Goal: Task Accomplishment & Management: Complete application form

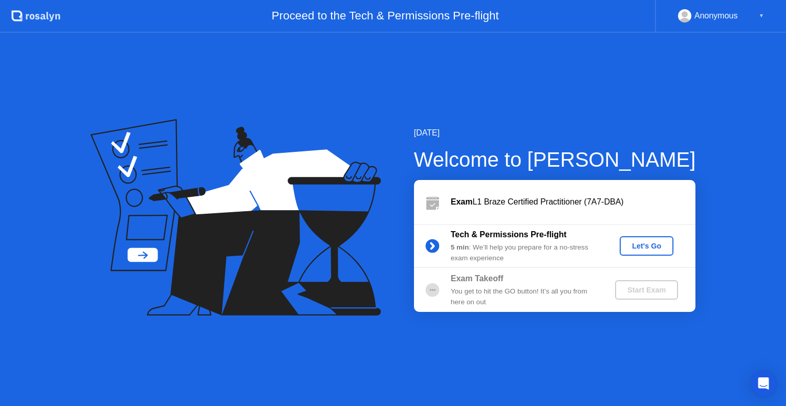
click at [651, 242] on div "Let's Go" at bounding box center [647, 246] width 46 height 8
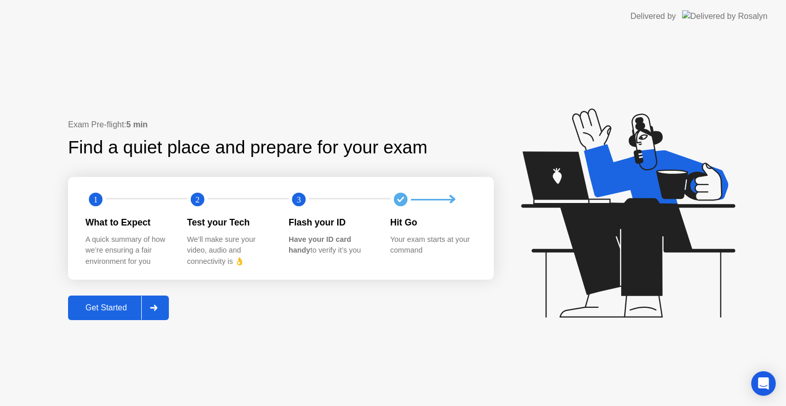
click at [110, 308] on div "Get Started" at bounding box center [106, 307] width 70 height 9
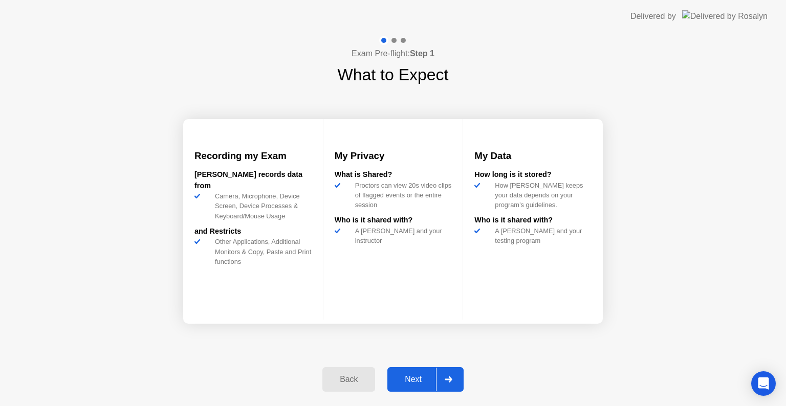
click at [407, 384] on div "Next" at bounding box center [413, 379] width 46 height 9
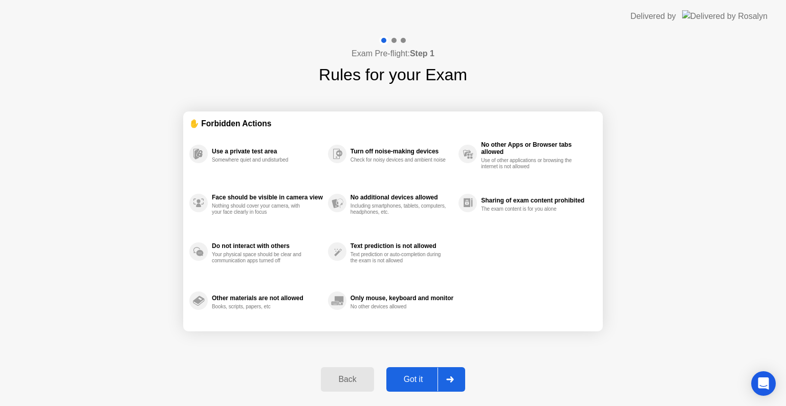
click at [416, 381] on div "Got it" at bounding box center [413, 379] width 48 height 9
select select "**********"
select select "*******"
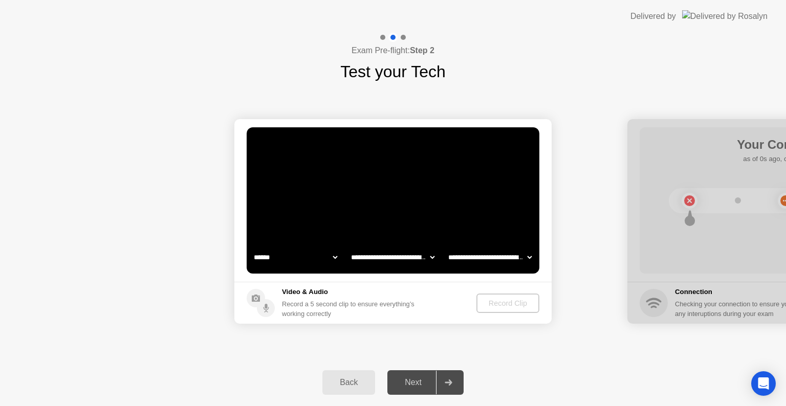
drag, startPoint x: 416, startPoint y: 381, endPoint x: 430, endPoint y: 201, distance: 180.0
click at [430, 201] on div "**********" at bounding box center [393, 219] width 786 height 373
click at [460, 262] on select "**********" at bounding box center [489, 257] width 87 height 20
click at [446, 247] on select "**********" at bounding box center [489, 257] width 87 height 20
click at [497, 304] on div "Record Clip" at bounding box center [508, 303] width 55 height 8
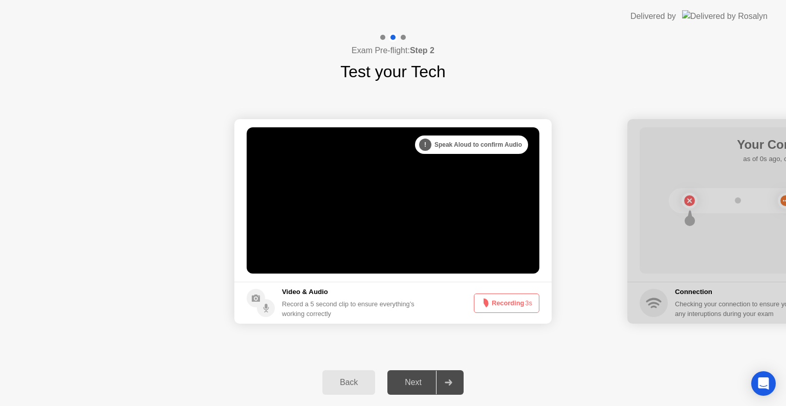
click at [488, 302] on icon at bounding box center [483, 303] width 12 height 12
click at [410, 380] on div "Next" at bounding box center [413, 382] width 46 height 9
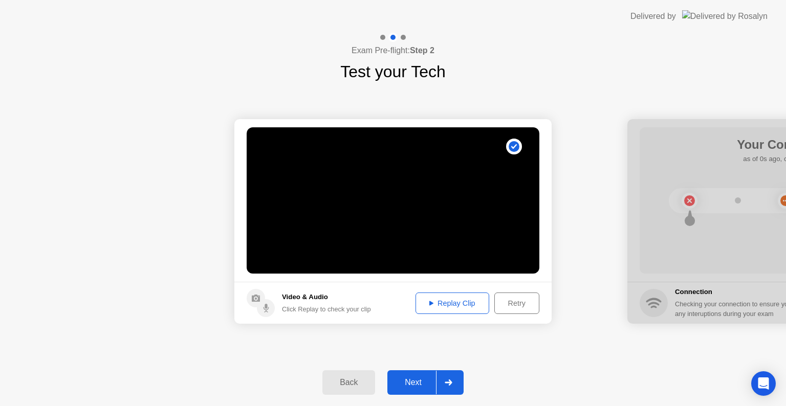
click at [443, 299] on div "Replay Clip" at bounding box center [452, 303] width 66 height 8
click at [436, 299] on div "Replay Clip" at bounding box center [452, 303] width 66 height 8
click at [511, 306] on div "Retry" at bounding box center [517, 303] width 38 height 8
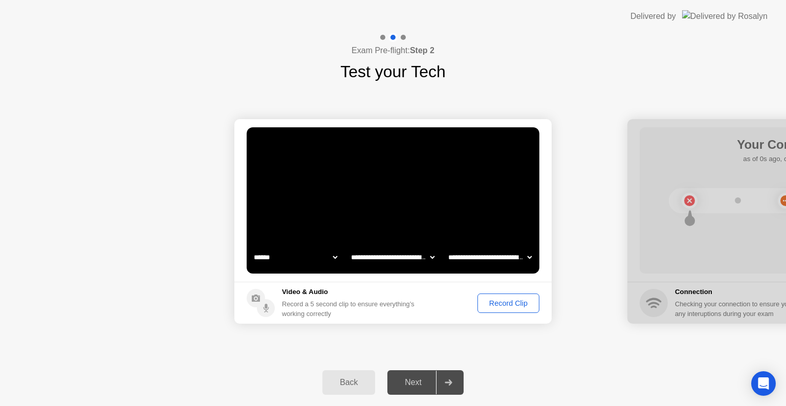
click at [407, 381] on div "Next" at bounding box center [413, 382] width 46 height 9
click at [496, 300] on div "Record Clip" at bounding box center [508, 303] width 55 height 8
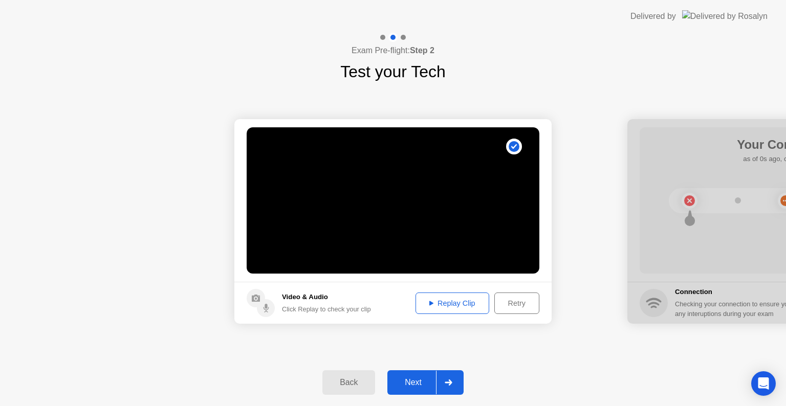
click at [514, 304] on div "Retry" at bounding box center [517, 303] width 38 height 8
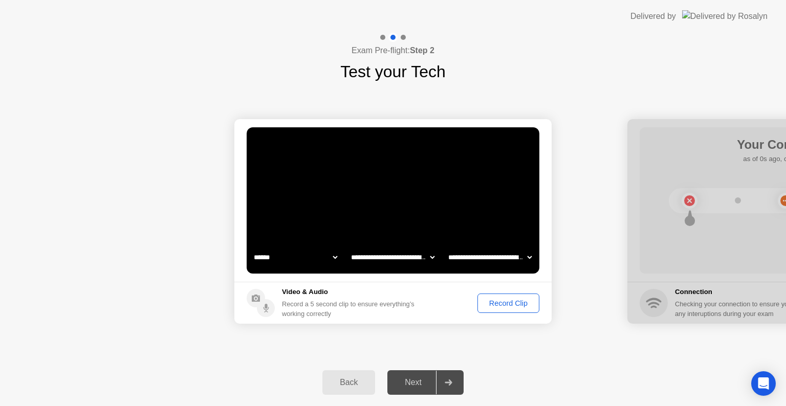
click at [514, 304] on div "Record Clip" at bounding box center [508, 303] width 55 height 8
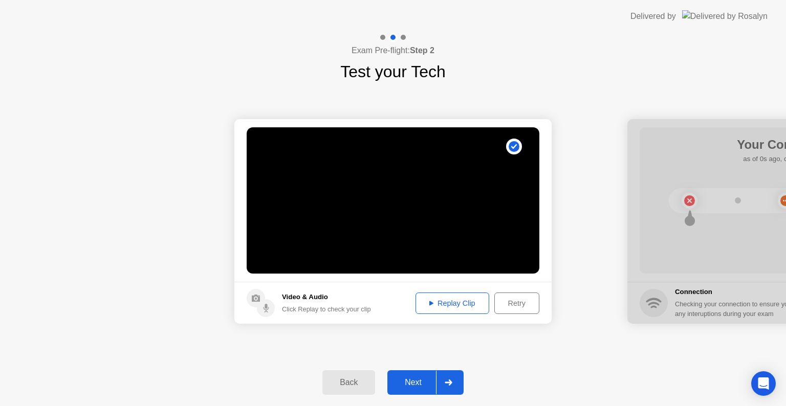
click at [408, 381] on div "Next" at bounding box center [413, 382] width 46 height 9
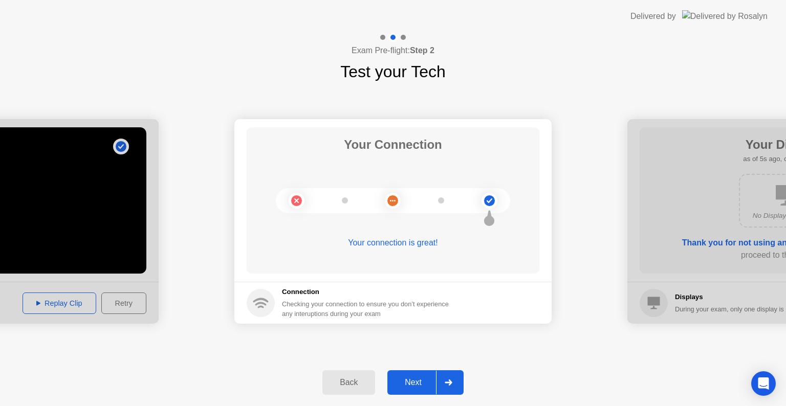
click at [416, 380] on div "Next" at bounding box center [413, 382] width 46 height 9
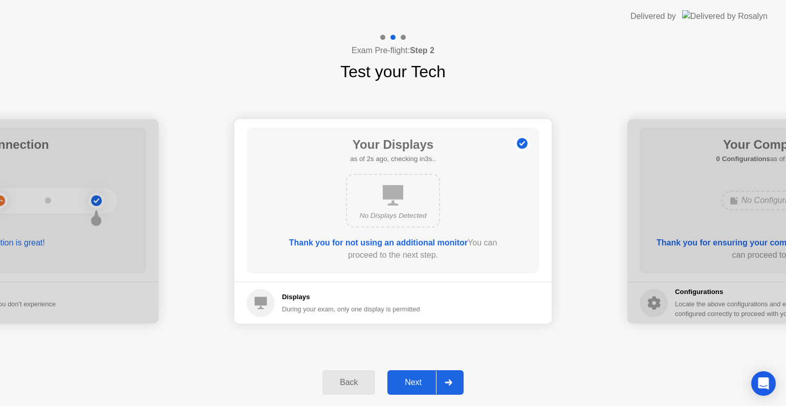
click at [416, 380] on div "Next" at bounding box center [413, 382] width 46 height 9
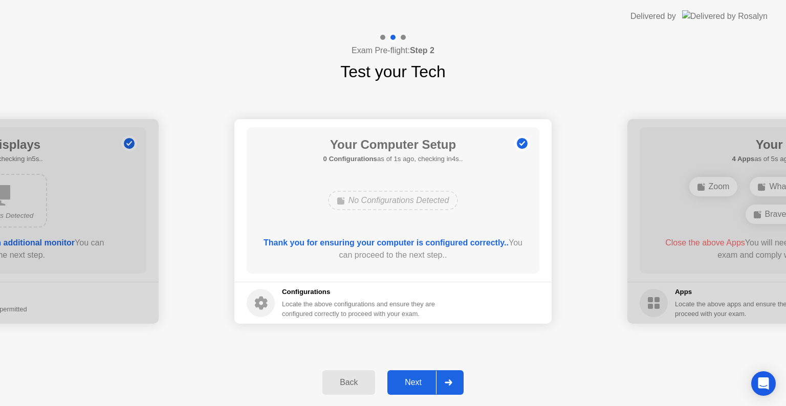
click at [416, 380] on div "Next" at bounding box center [413, 382] width 46 height 9
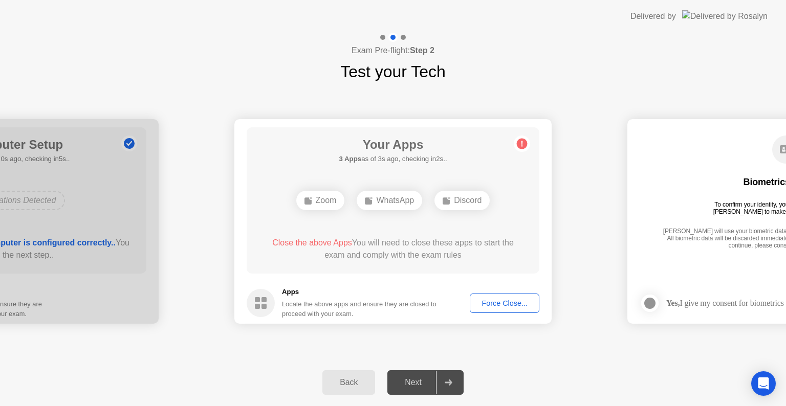
click at [502, 306] on div "Force Close..." at bounding box center [504, 303] width 62 height 8
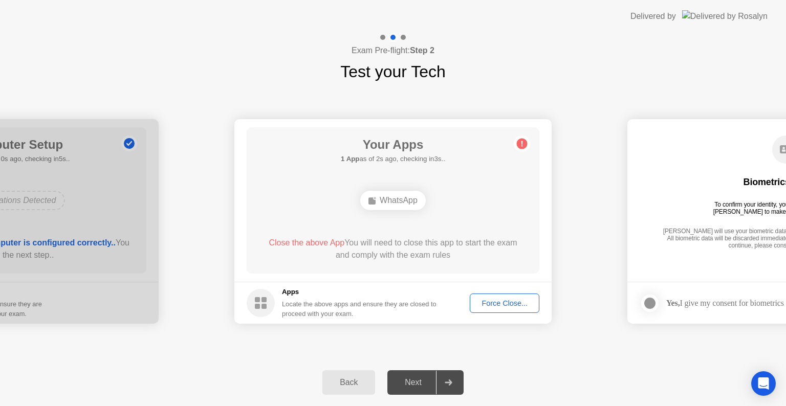
click at [397, 205] on div "WhatsApp" at bounding box center [392, 200] width 65 height 19
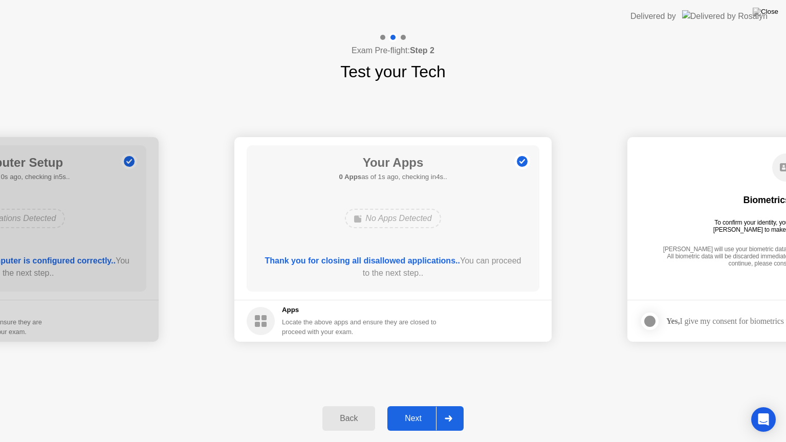
click at [414, 406] on div "Next" at bounding box center [413, 418] width 46 height 9
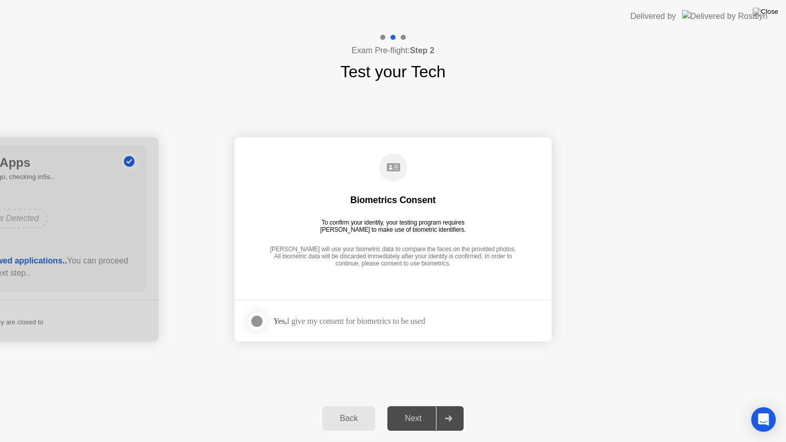
click at [293, 313] on div "Yes, I give my consent for biometrics to be used" at bounding box center [336, 321] width 179 height 20
click at [259, 320] on div at bounding box center [257, 321] width 12 height 12
click at [424, 406] on div "Next" at bounding box center [413, 418] width 46 height 9
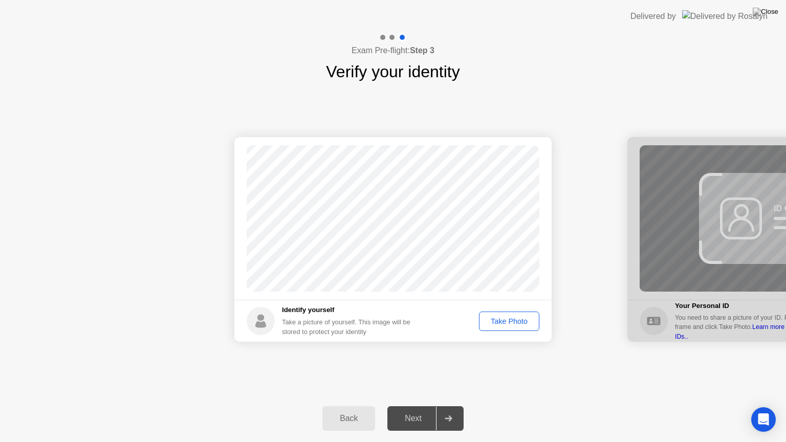
click at [503, 317] on div "Take Photo" at bounding box center [508, 321] width 53 height 8
click at [503, 317] on div "Retake" at bounding box center [516, 321] width 40 height 8
click at [503, 317] on div "Take Photo" at bounding box center [508, 321] width 53 height 8
click at [417, 406] on div "Next" at bounding box center [413, 418] width 46 height 9
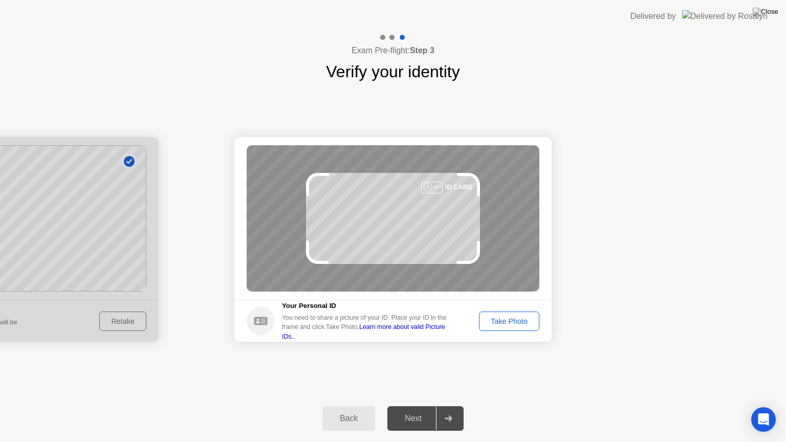
click at [501, 325] on div "Take Photo" at bounding box center [508, 321] width 53 height 8
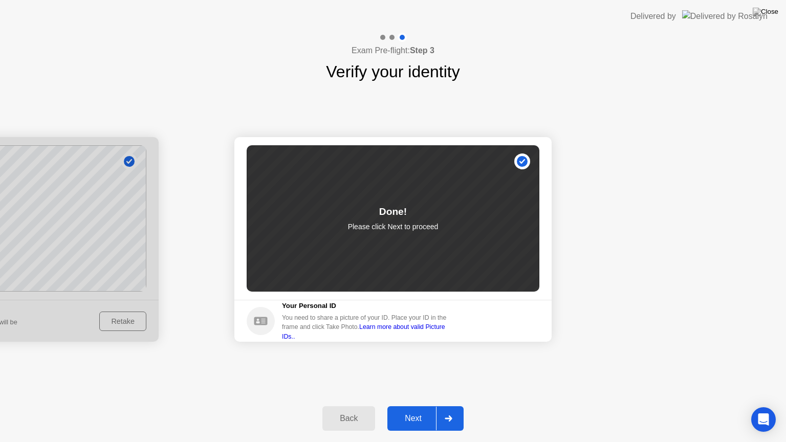
click at [409, 406] on div "Next" at bounding box center [413, 418] width 46 height 9
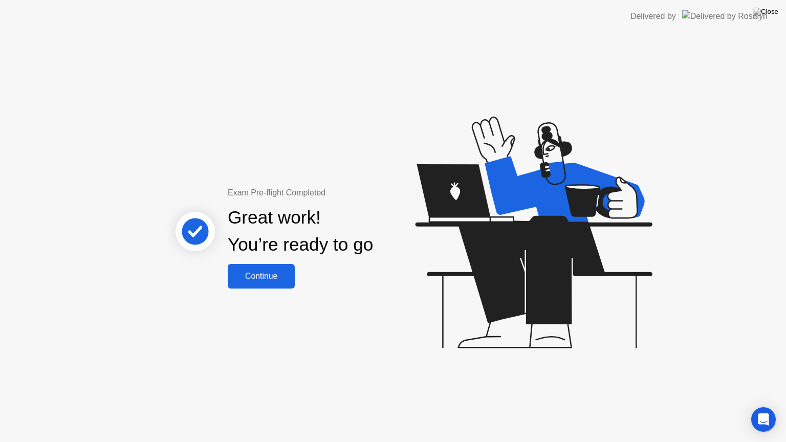
click at [258, 278] on div "Continue" at bounding box center [261, 276] width 61 height 9
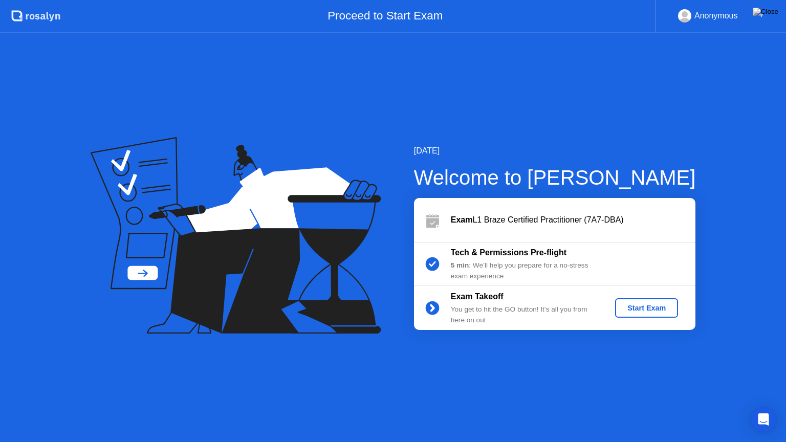
click at [640, 310] on div "Start Exam" at bounding box center [646, 308] width 55 height 8
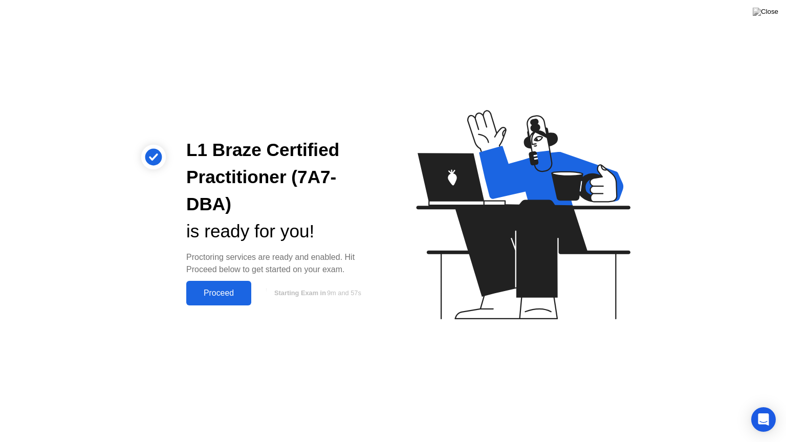
click at [217, 292] on div "Proceed" at bounding box center [218, 292] width 59 height 9
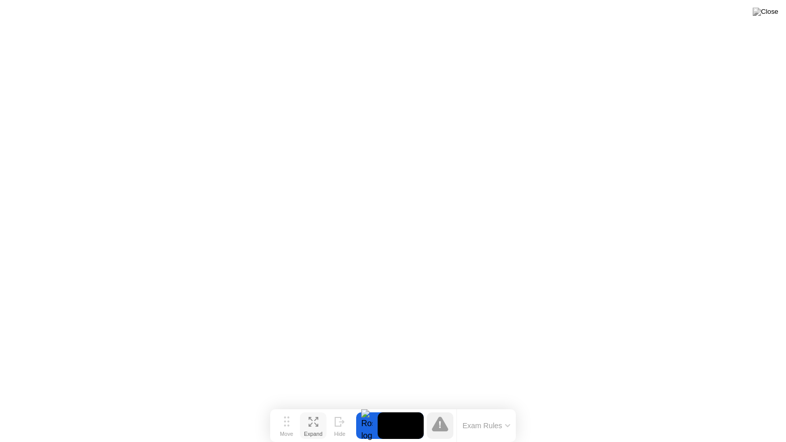
click at [312, 406] on icon at bounding box center [313, 422] width 10 height 10
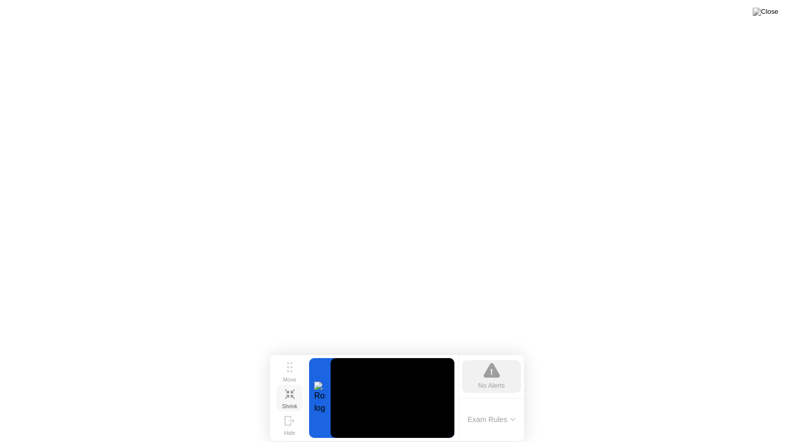
click at [288, 388] on button "Shrink" at bounding box center [289, 398] width 27 height 27
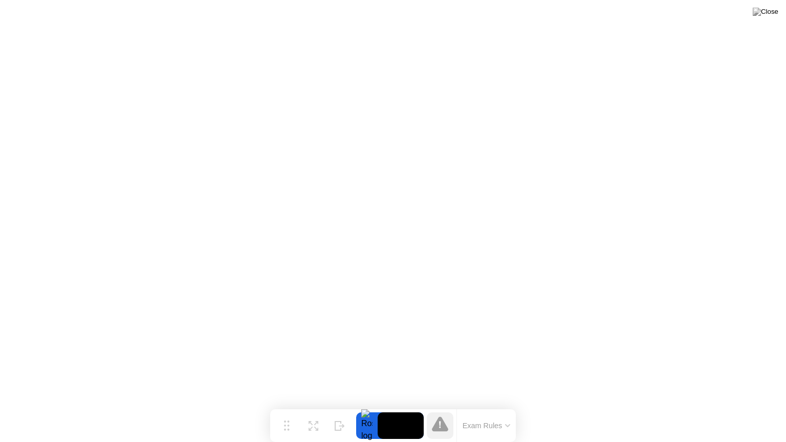
click at [490, 406] on button "Exam Rules" at bounding box center [486, 425] width 54 height 9
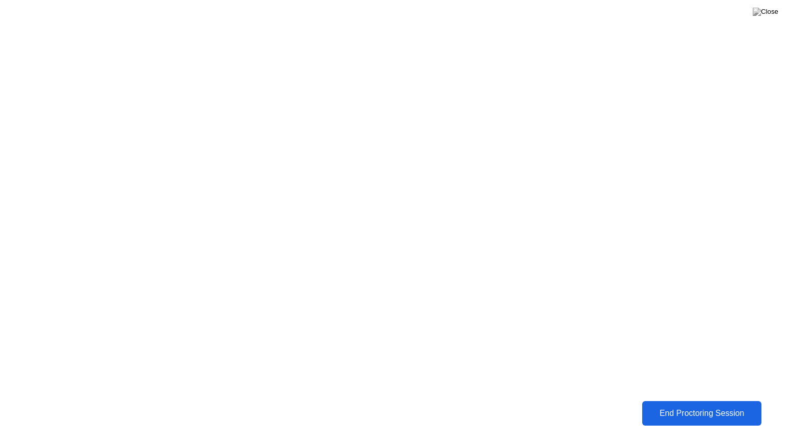
click at [714, 406] on div "End Proctoring Session" at bounding box center [701, 413] width 113 height 9
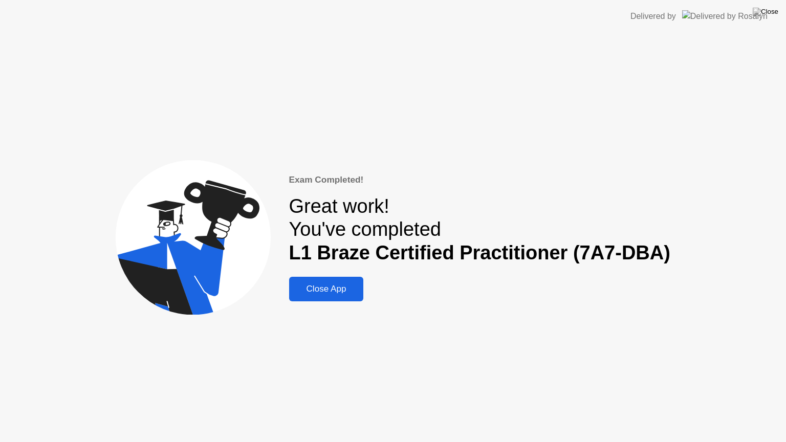
click at [350, 289] on div "Close App" at bounding box center [326, 289] width 69 height 10
